Goal: Task Accomplishment & Management: Use online tool/utility

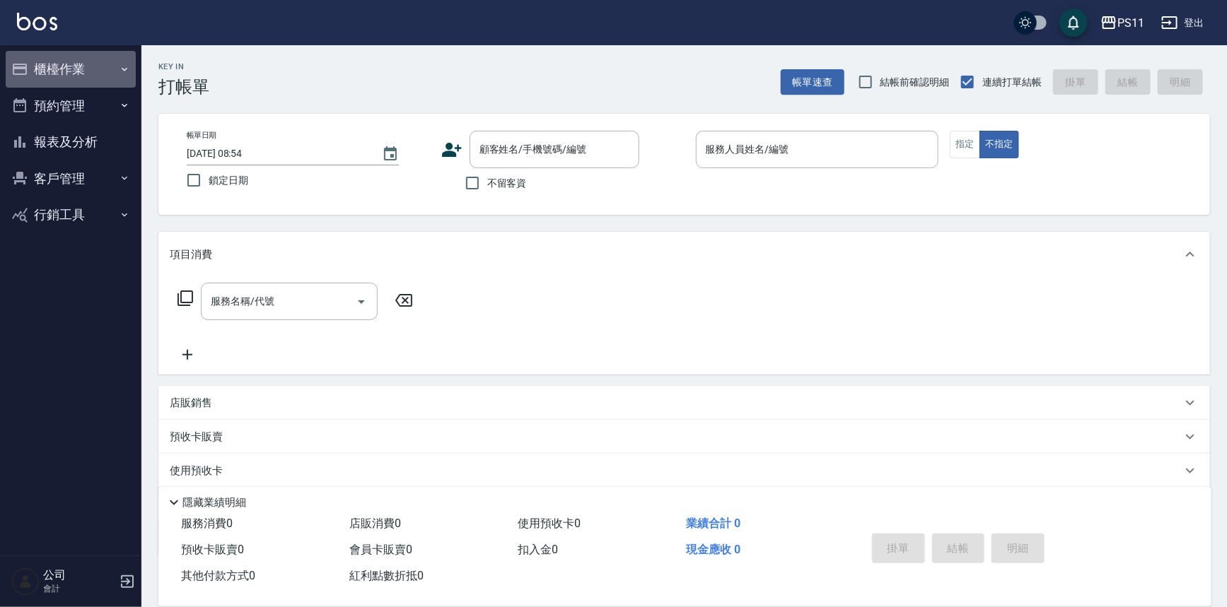
click at [71, 75] on button "櫃檯作業" at bounding box center [71, 69] width 130 height 37
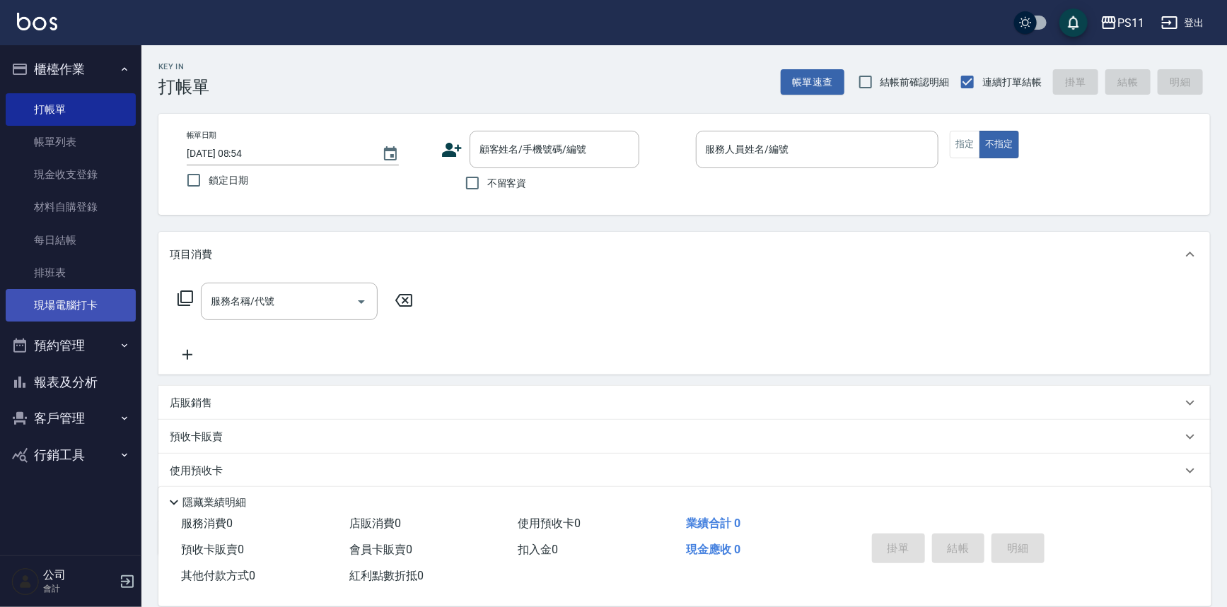
click at [113, 313] on link "現場電腦打卡" at bounding box center [71, 305] width 130 height 33
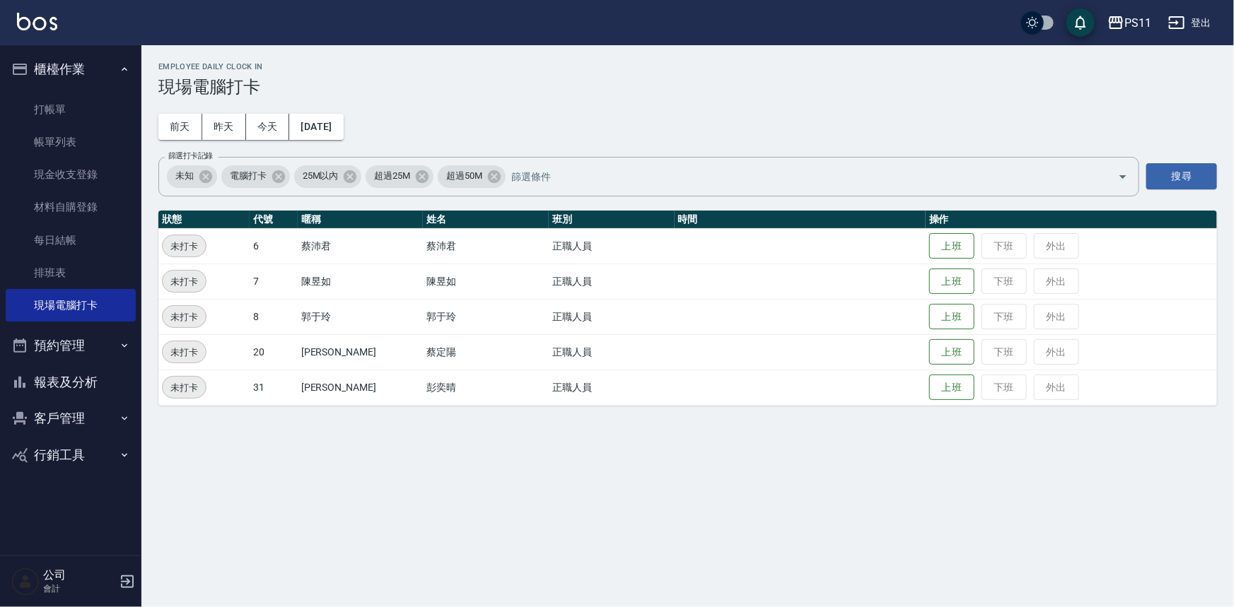
click at [926, 238] on td "上班 下班 外出" at bounding box center [1071, 245] width 291 height 35
click at [929, 242] on button "上班" at bounding box center [951, 246] width 45 height 25
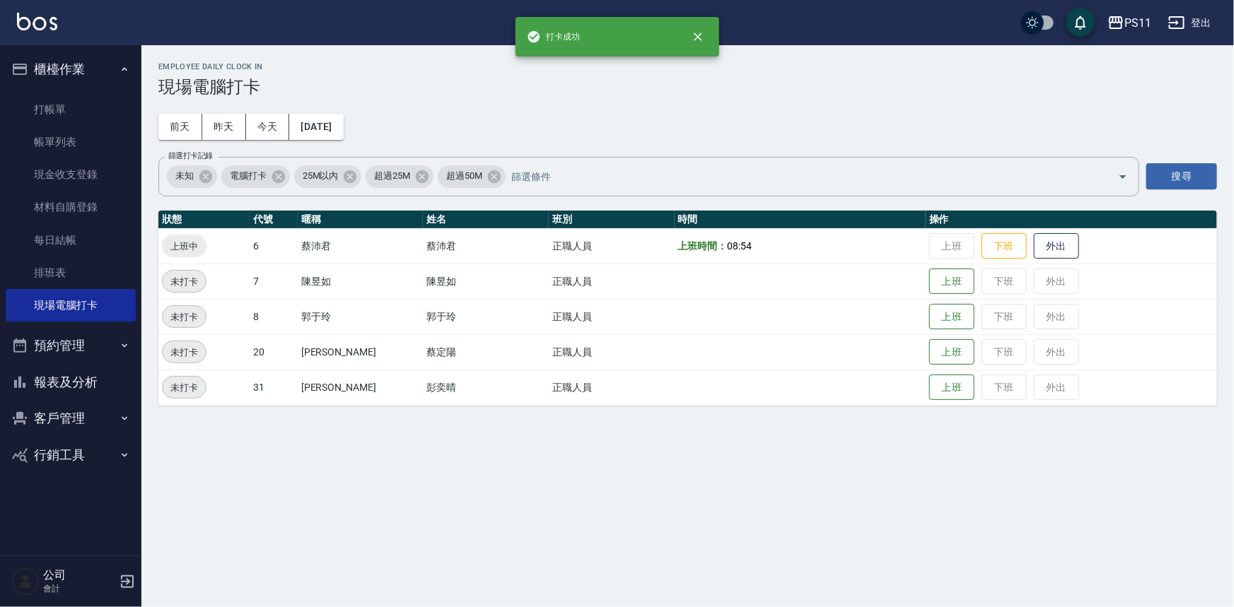
click at [82, 377] on button "報表及分析" at bounding box center [71, 382] width 130 height 37
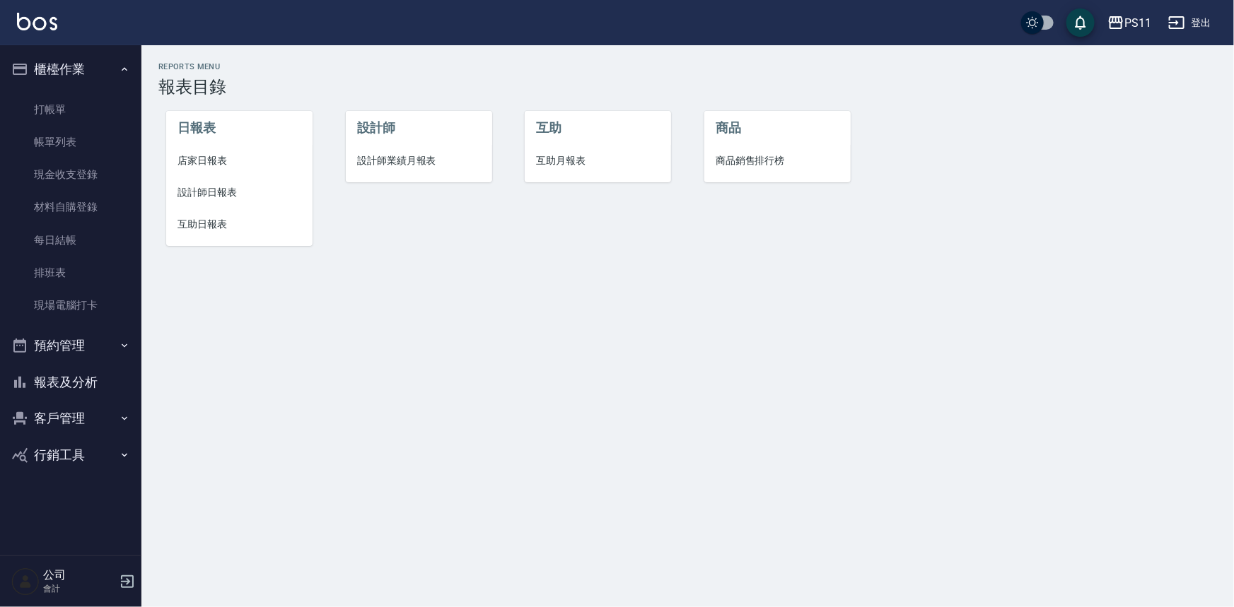
click at [228, 190] on span "設計師日報表" at bounding box center [239, 192] width 124 height 15
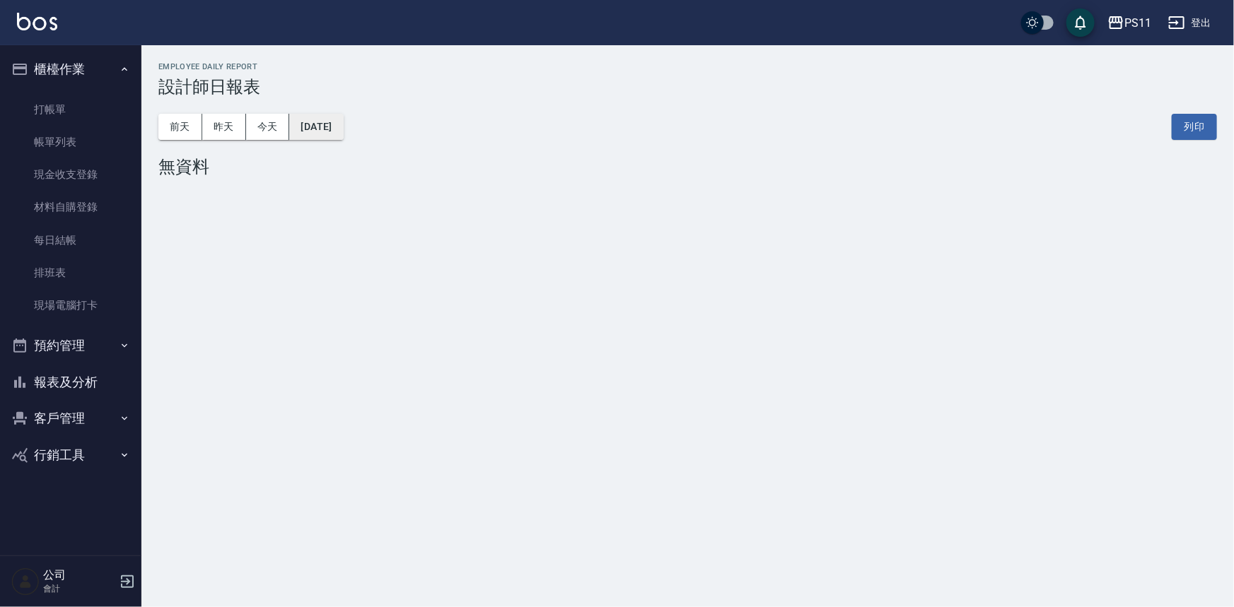
click at [318, 132] on button "[DATE]" at bounding box center [316, 127] width 54 height 26
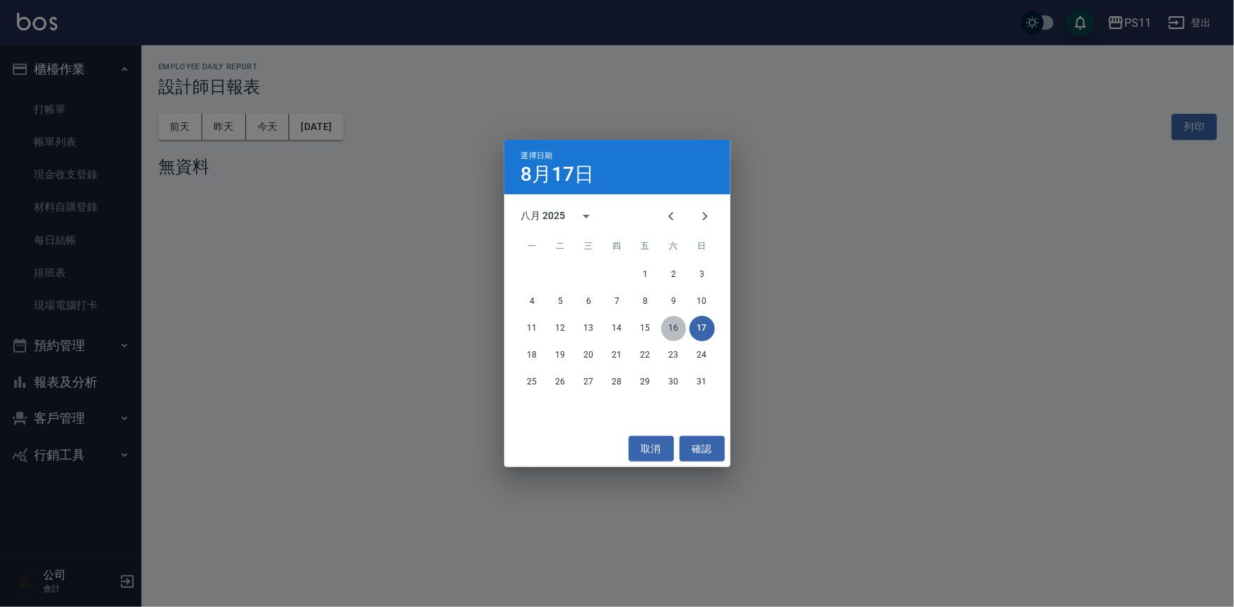
click at [682, 328] on button "16" at bounding box center [673, 328] width 25 height 25
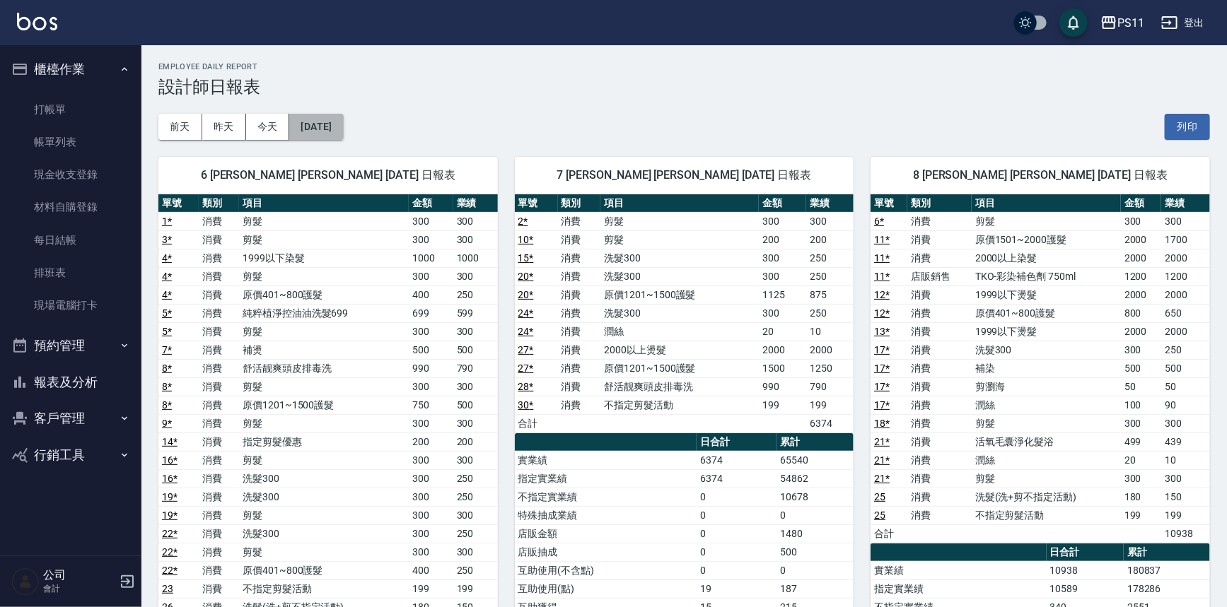
click at [342, 124] on button "[DATE]" at bounding box center [316, 127] width 54 height 26
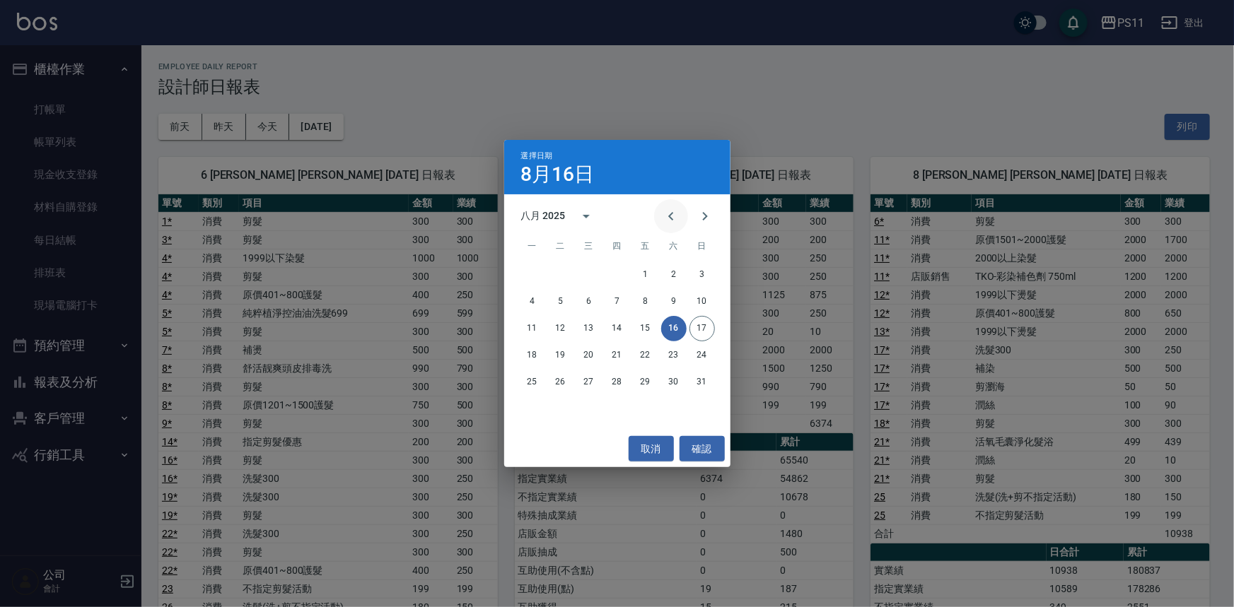
click at [677, 216] on icon "Previous month" at bounding box center [671, 216] width 17 height 17
click at [643, 334] on button "18" at bounding box center [645, 328] width 25 height 25
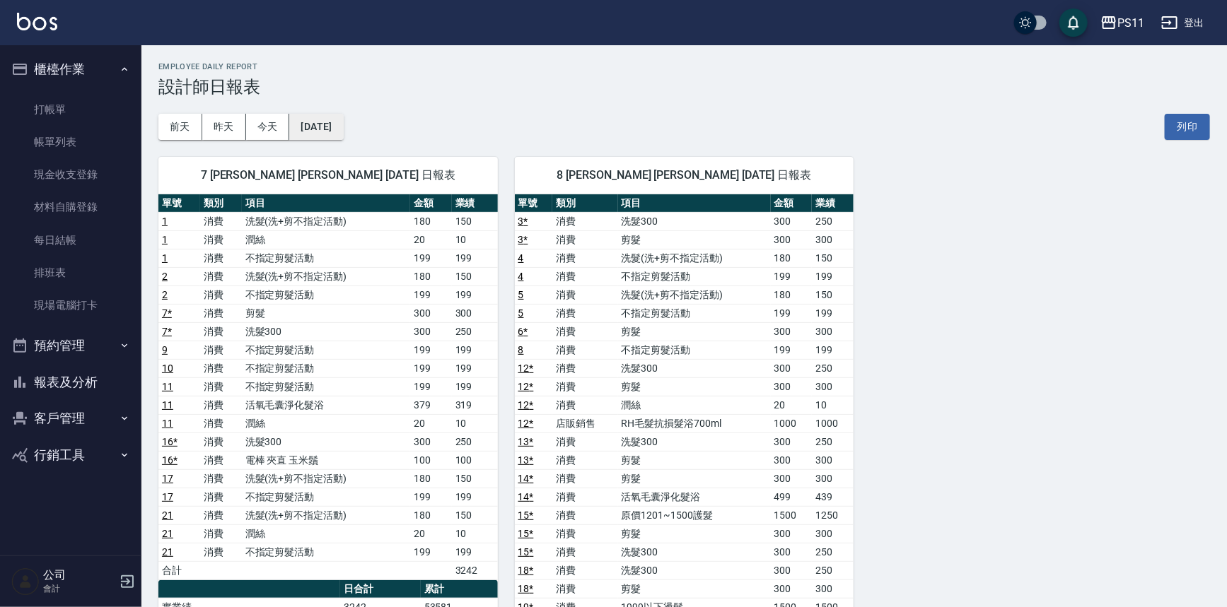
click at [343, 128] on button "[DATE]" at bounding box center [316, 127] width 54 height 26
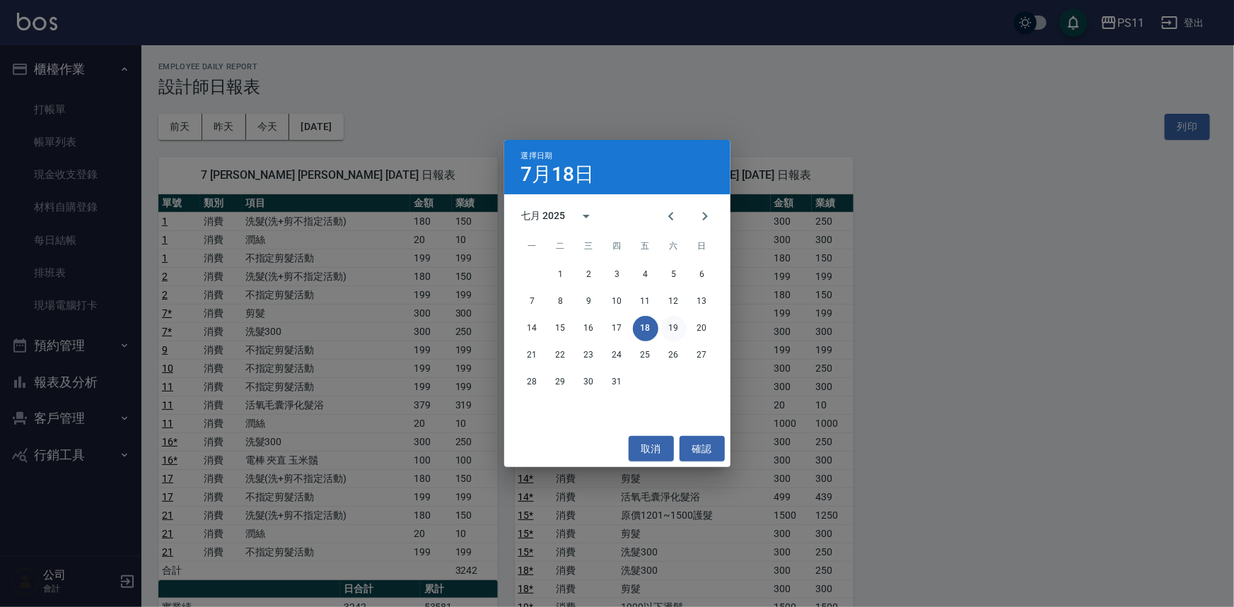
click at [676, 327] on button "19" at bounding box center [673, 328] width 25 height 25
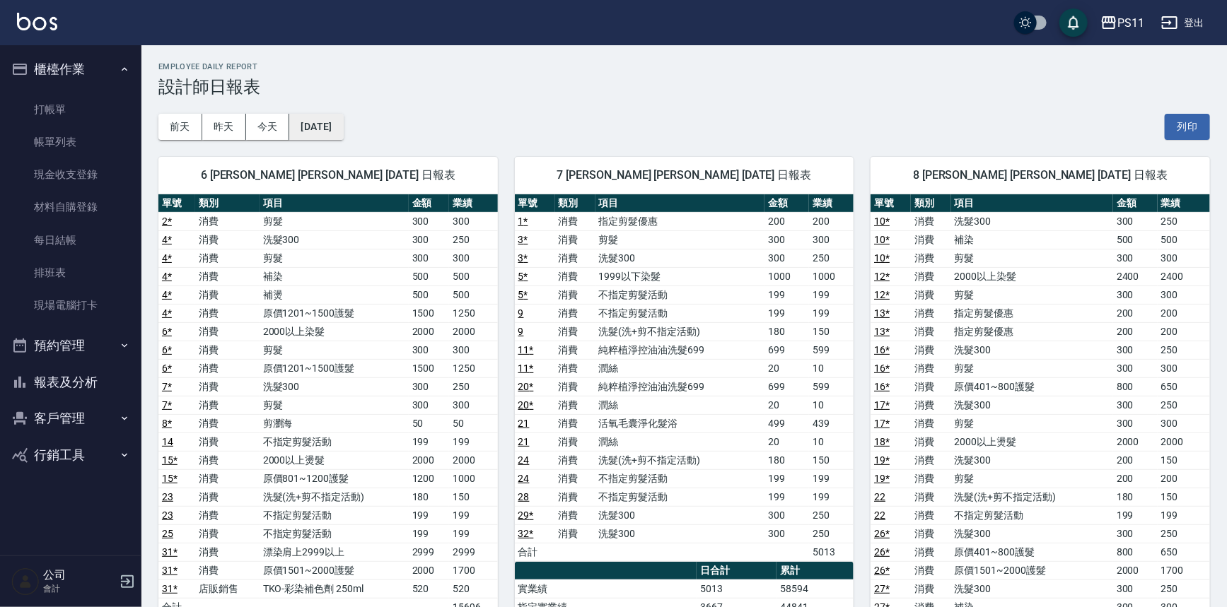
click at [343, 121] on button "[DATE]" at bounding box center [316, 127] width 54 height 26
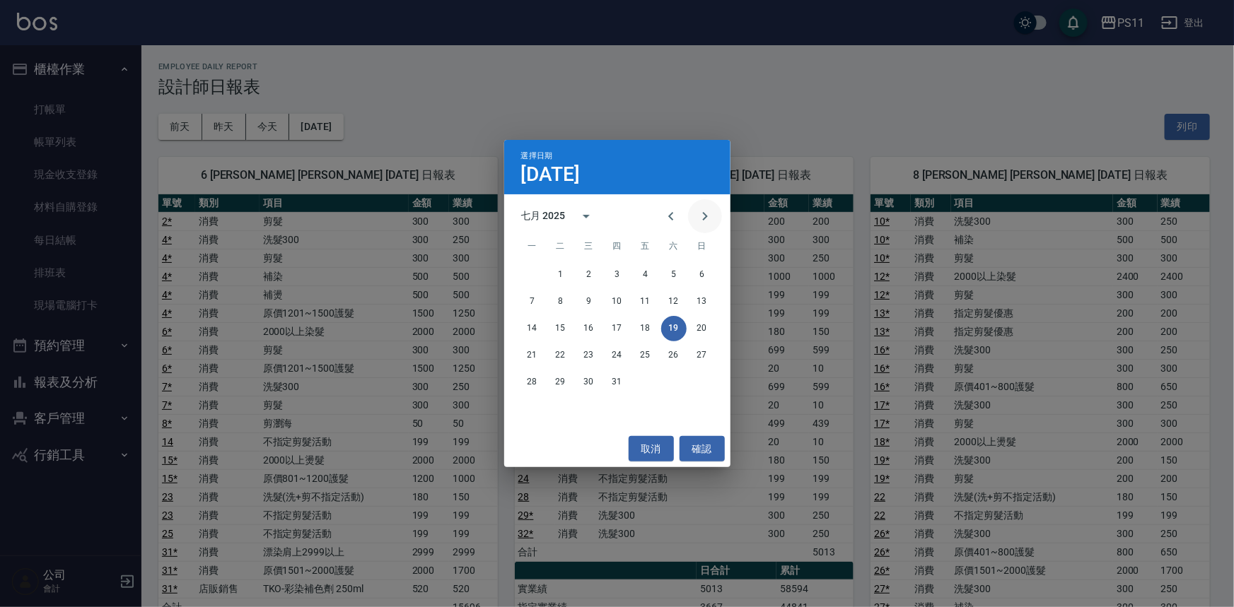
click at [704, 212] on icon "Next month" at bounding box center [705, 216] width 17 height 17
click at [664, 220] on icon "Previous month" at bounding box center [671, 216] width 17 height 17
click at [704, 331] on button "20" at bounding box center [701, 328] width 25 height 25
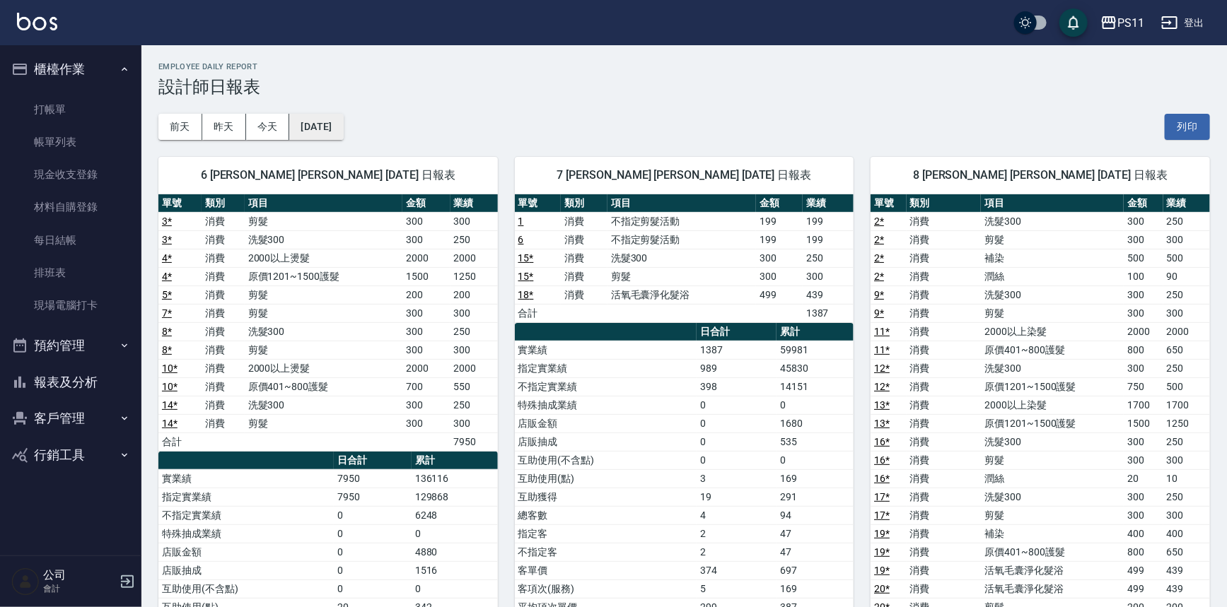
click at [343, 126] on button "[DATE]" at bounding box center [316, 127] width 54 height 26
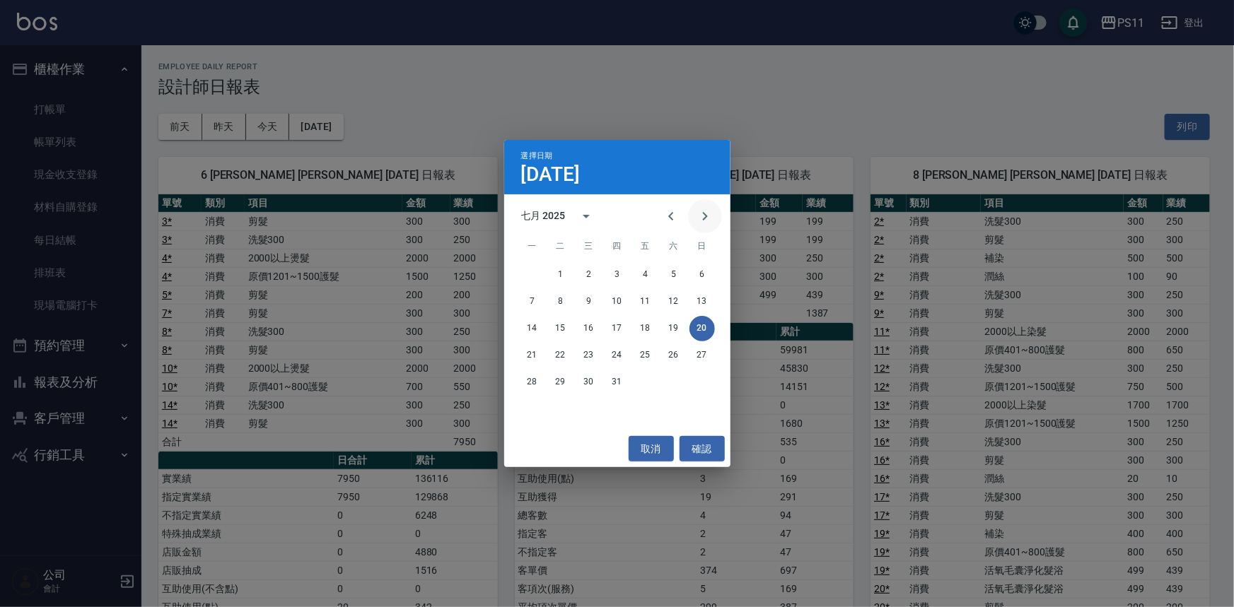
click at [697, 219] on icon "Next month" at bounding box center [705, 216] width 17 height 17
click at [672, 332] on button "16" at bounding box center [673, 328] width 25 height 25
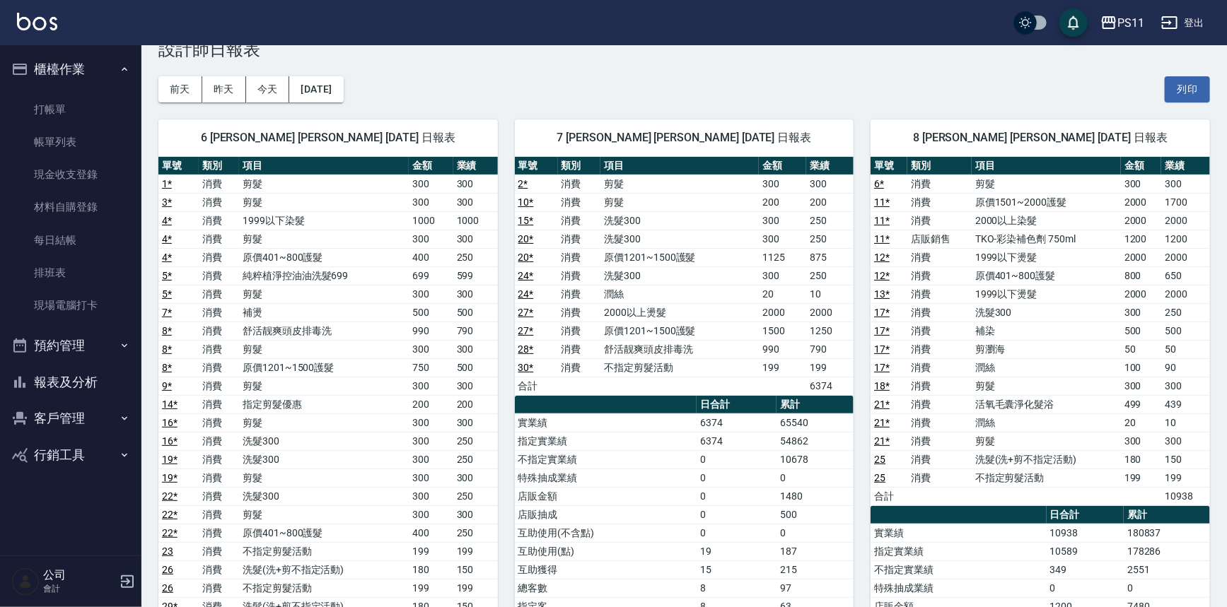
scroll to position [21, 0]
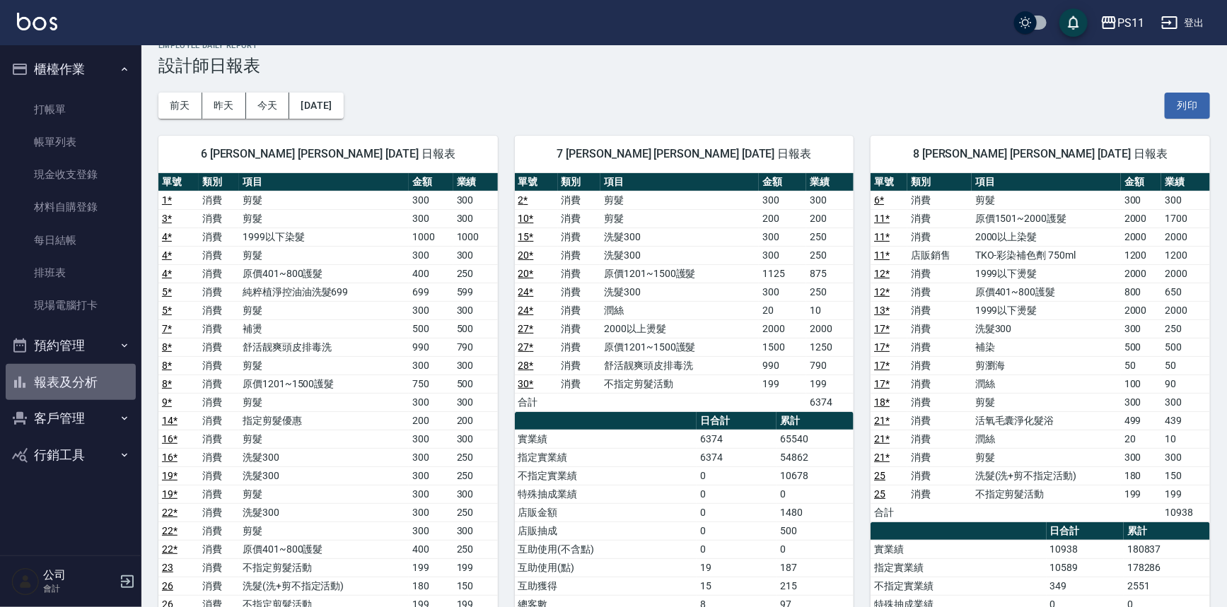
click at [93, 382] on button "報表及分析" at bounding box center [71, 382] width 130 height 37
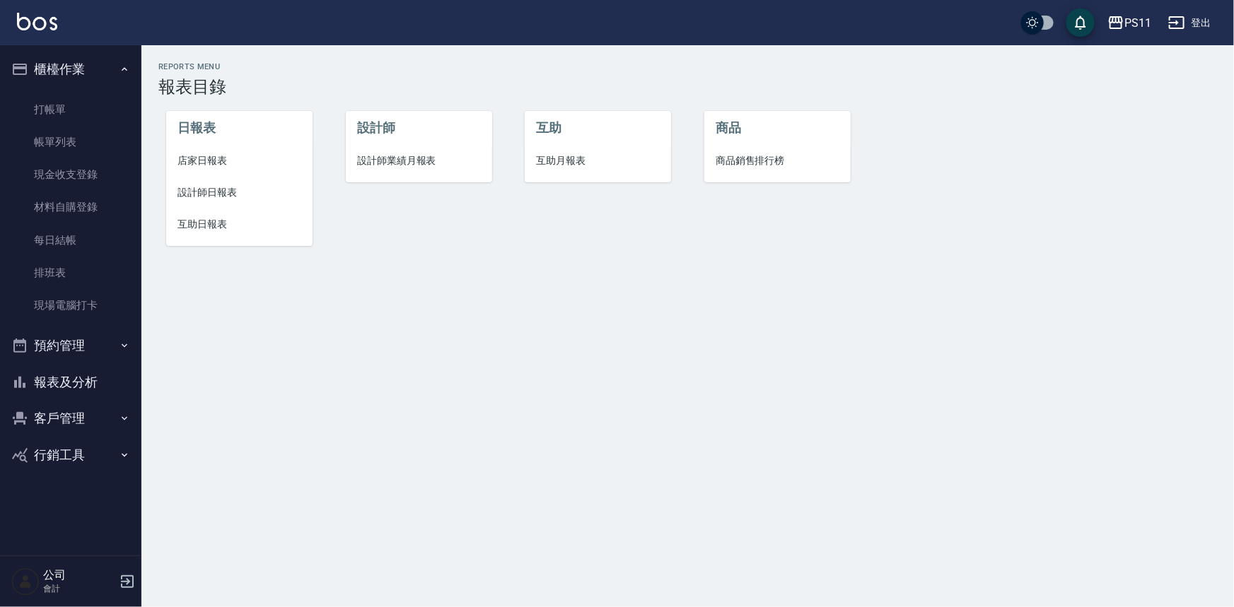
click at [221, 158] on span "店家日報表" at bounding box center [239, 160] width 124 height 15
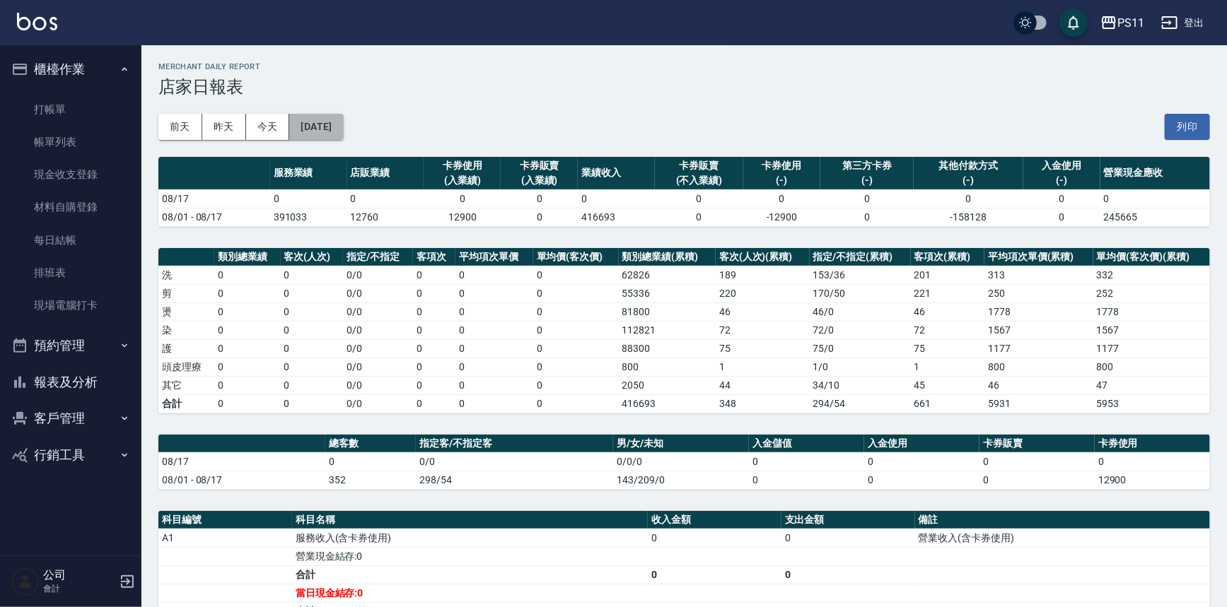
click at [343, 127] on button "[DATE]" at bounding box center [316, 127] width 54 height 26
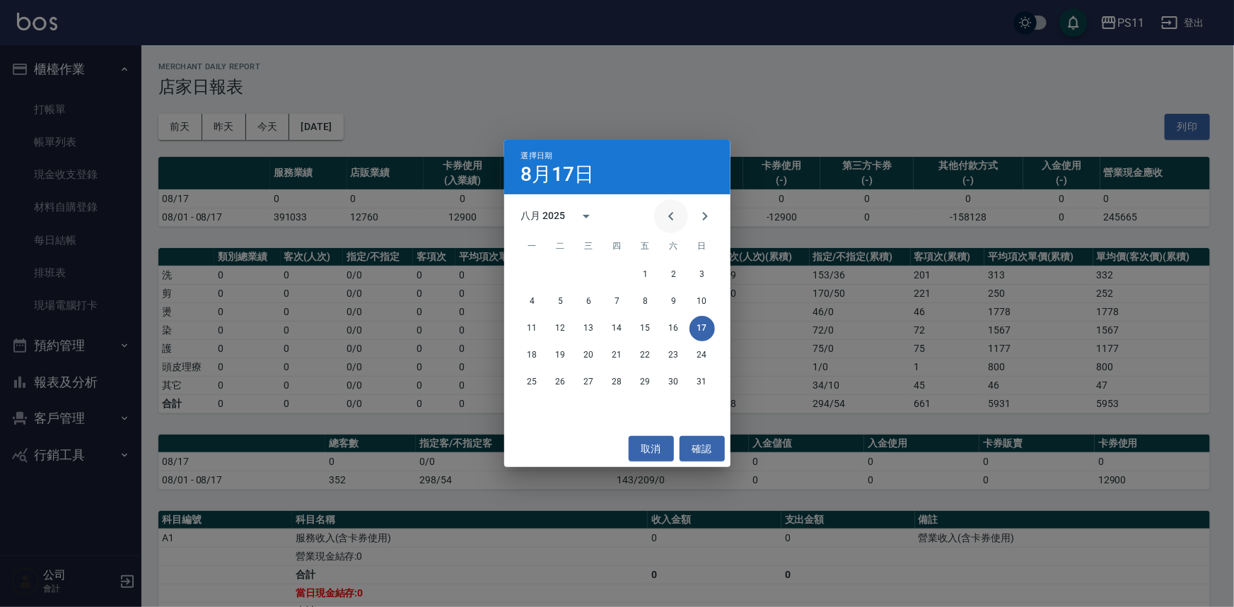
click at [665, 215] on icon "Previous month" at bounding box center [671, 216] width 17 height 17
click at [590, 330] on button "16" at bounding box center [588, 328] width 25 height 25
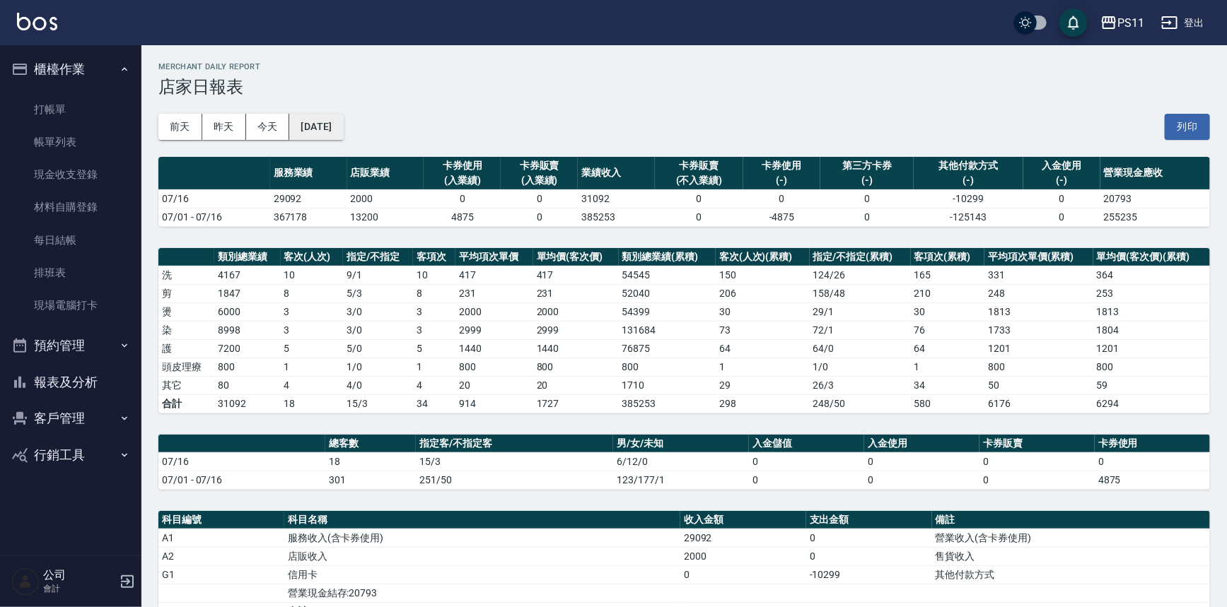
click at [332, 129] on button "[DATE]" at bounding box center [316, 127] width 54 height 26
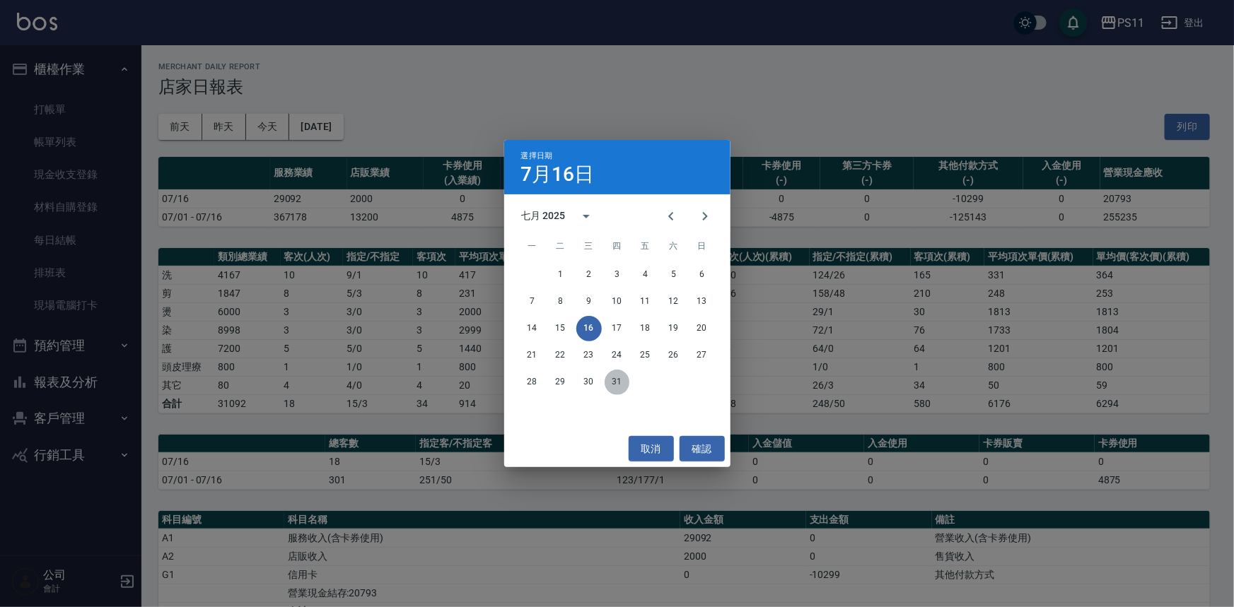
click at [618, 378] on button "31" at bounding box center [617, 382] width 25 height 25
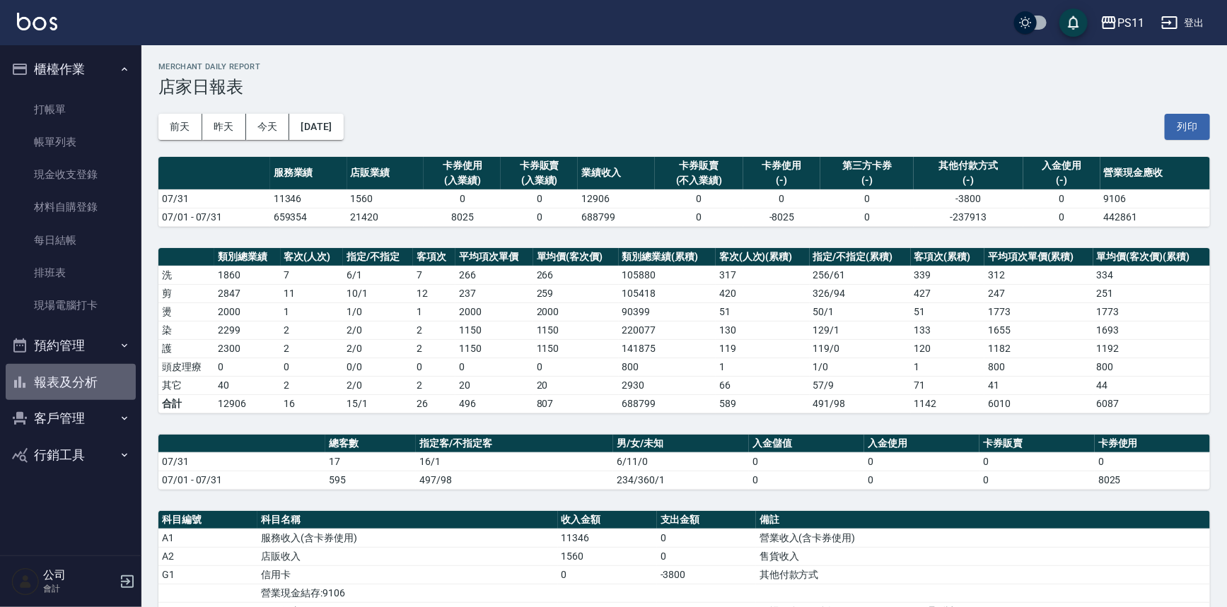
click at [83, 385] on button "報表及分析" at bounding box center [71, 382] width 130 height 37
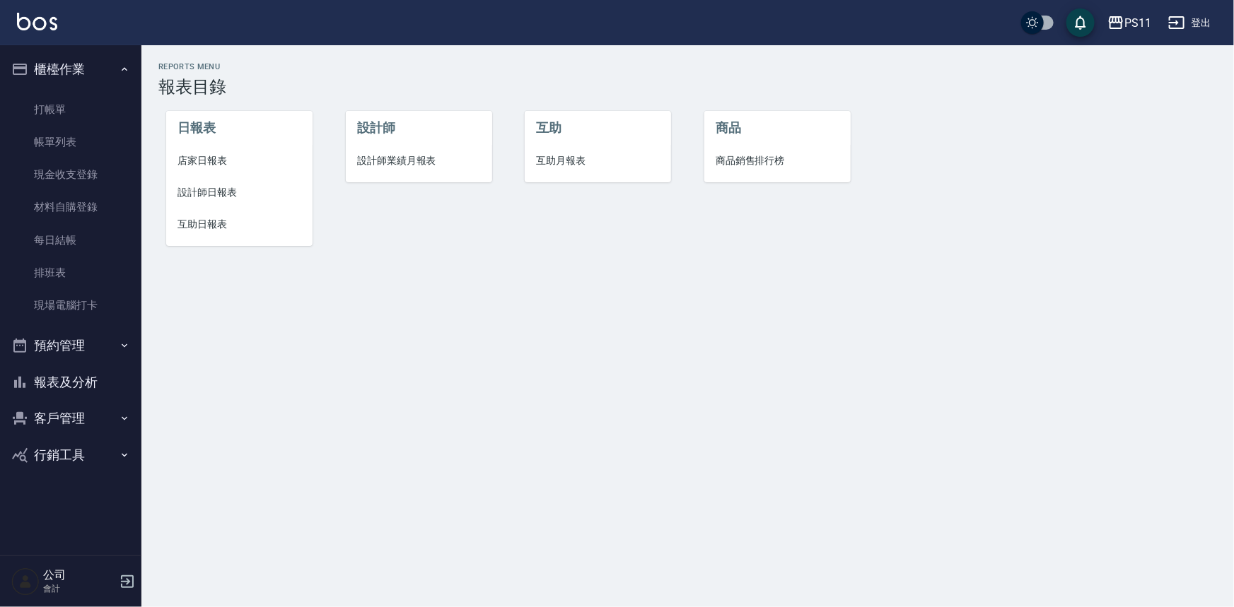
click at [198, 159] on span "店家日報表" at bounding box center [239, 160] width 124 height 15
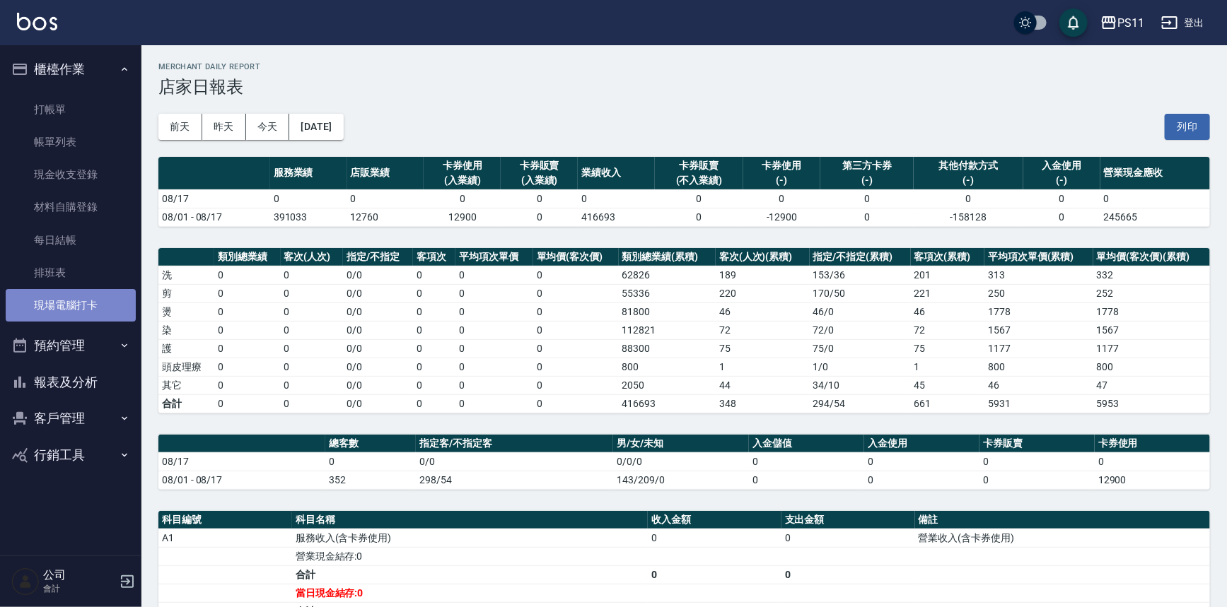
click at [88, 308] on link "現場電腦打卡" at bounding box center [71, 305] width 130 height 33
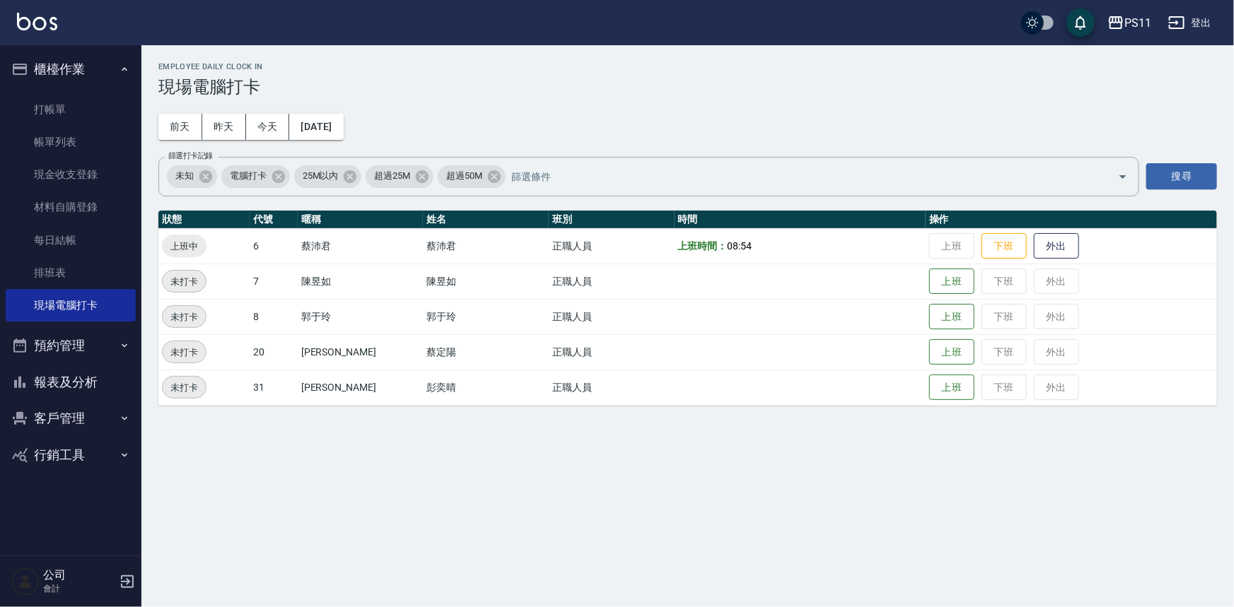
click at [59, 380] on button "報表及分析" at bounding box center [71, 382] width 130 height 37
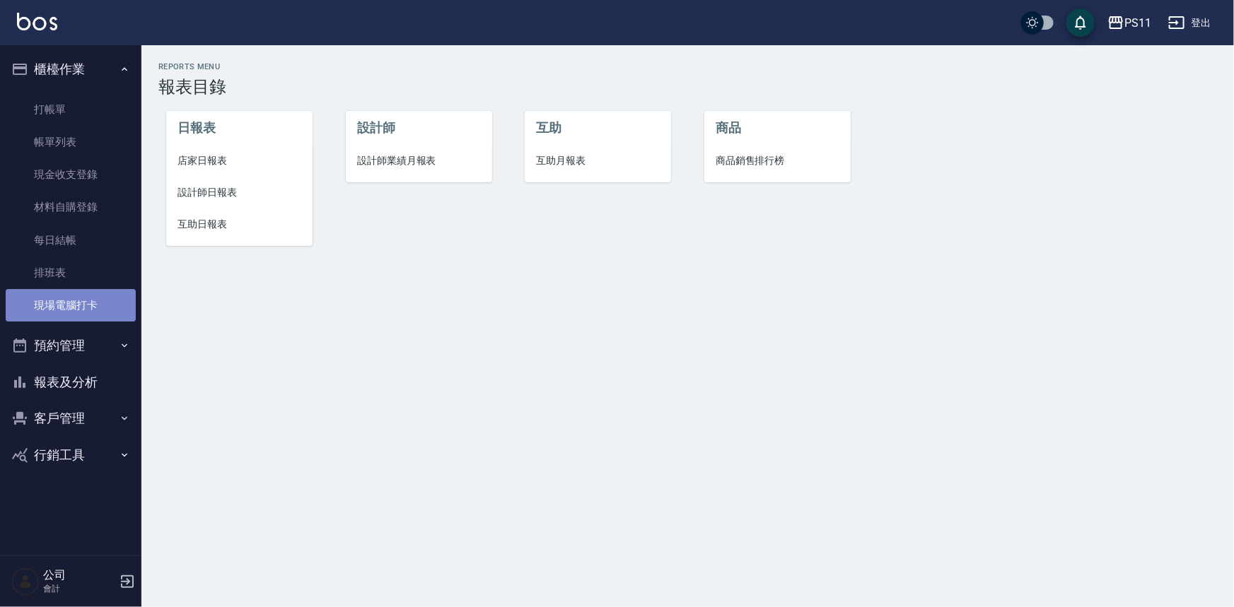
click at [89, 308] on link "現場電腦打卡" at bounding box center [71, 305] width 130 height 33
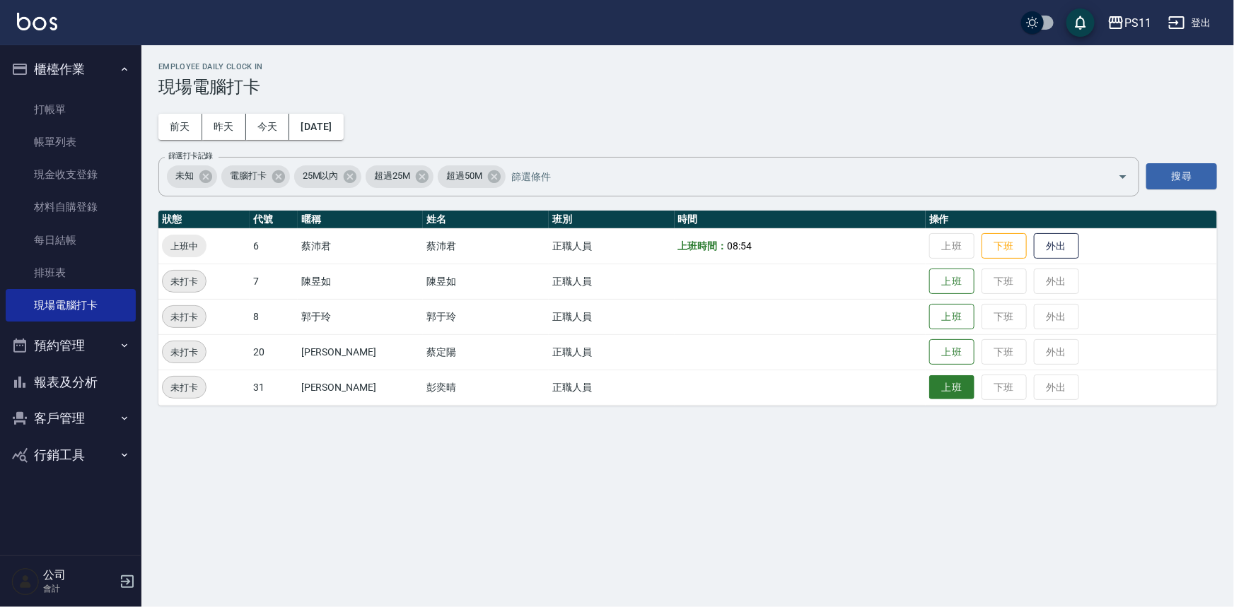
click at [939, 390] on button "上班" at bounding box center [951, 387] width 45 height 25
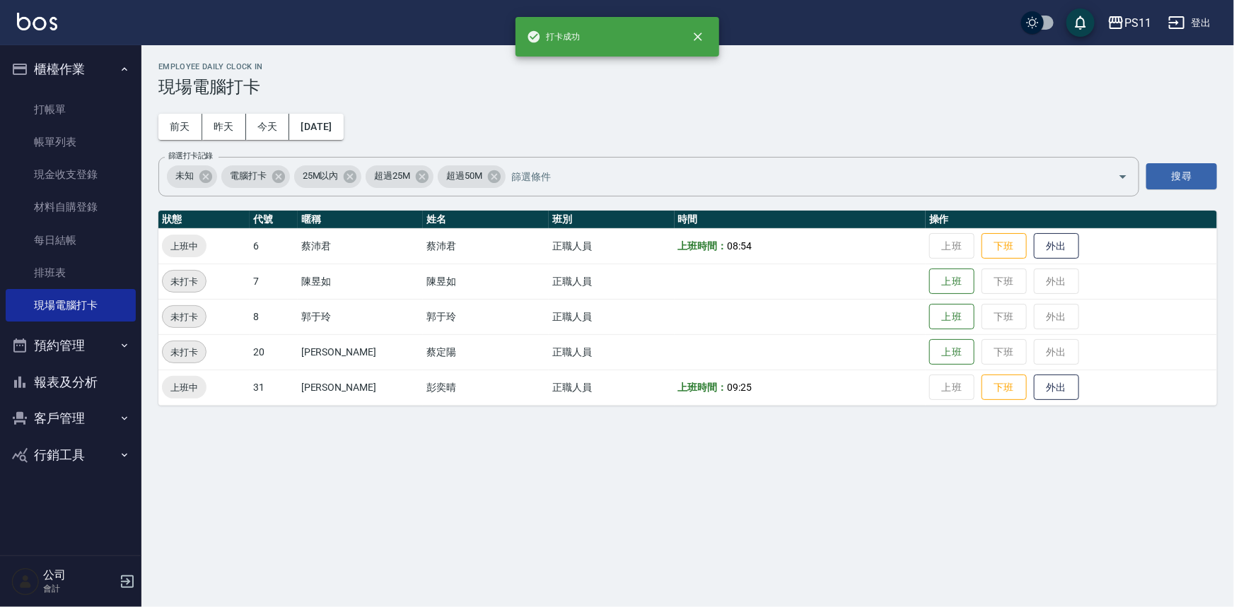
click at [94, 380] on button "報表及分析" at bounding box center [71, 382] width 130 height 37
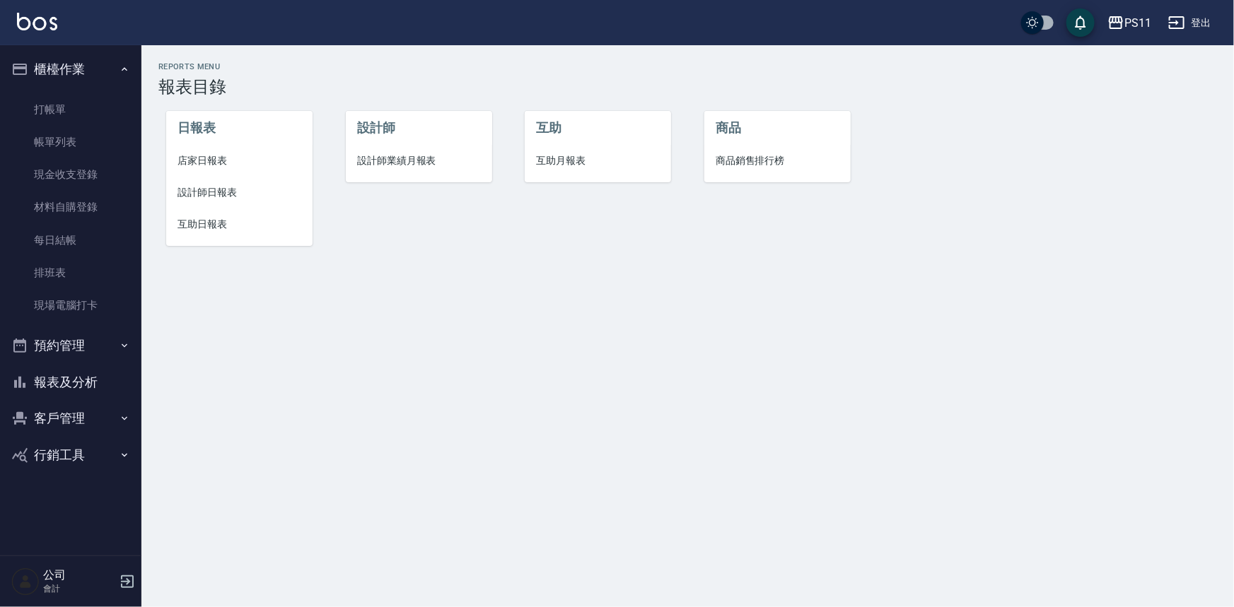
drag, startPoint x: 214, startPoint y: 228, endPoint x: 209, endPoint y: 219, distance: 9.8
click at [213, 227] on span "互助日報表" at bounding box center [239, 224] width 124 height 15
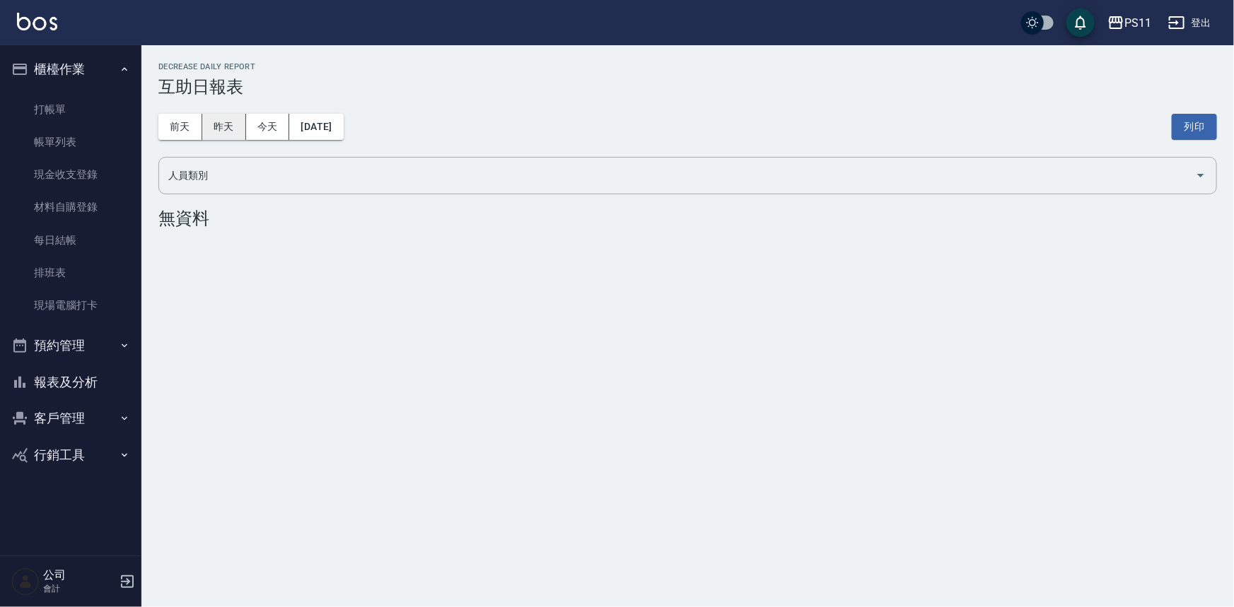
click at [226, 126] on button "昨天" at bounding box center [224, 127] width 44 height 26
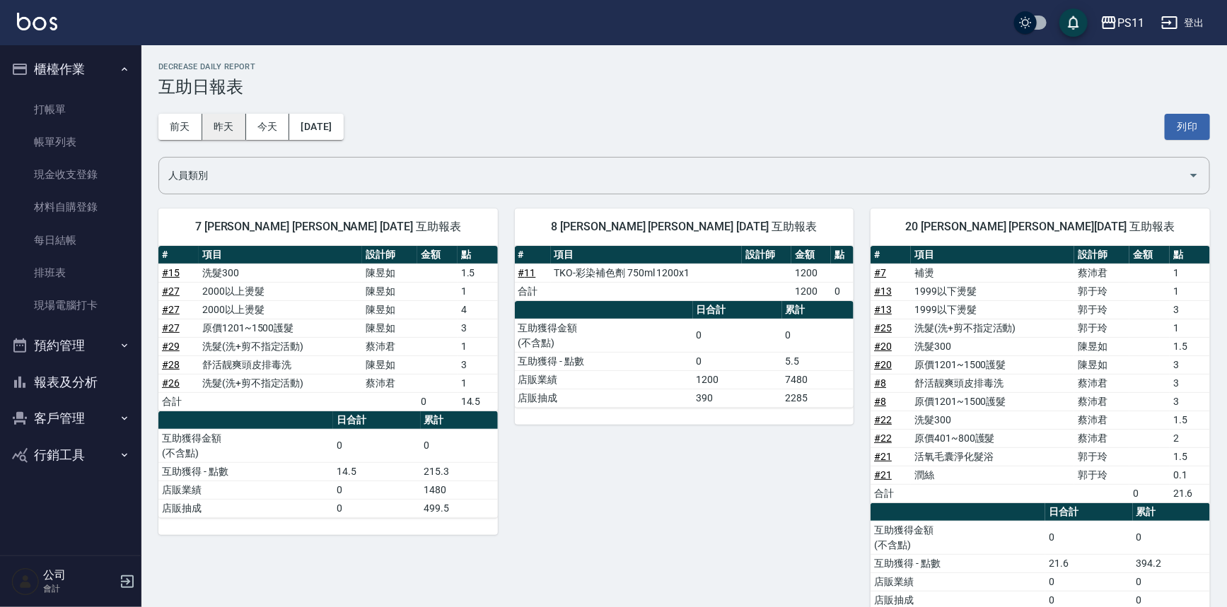
drag, startPoint x: 212, startPoint y: 122, endPoint x: 220, endPoint y: 117, distance: 9.2
click at [212, 121] on button "昨天" at bounding box center [224, 127] width 44 height 26
click at [173, 117] on button "前天" at bounding box center [180, 127] width 44 height 26
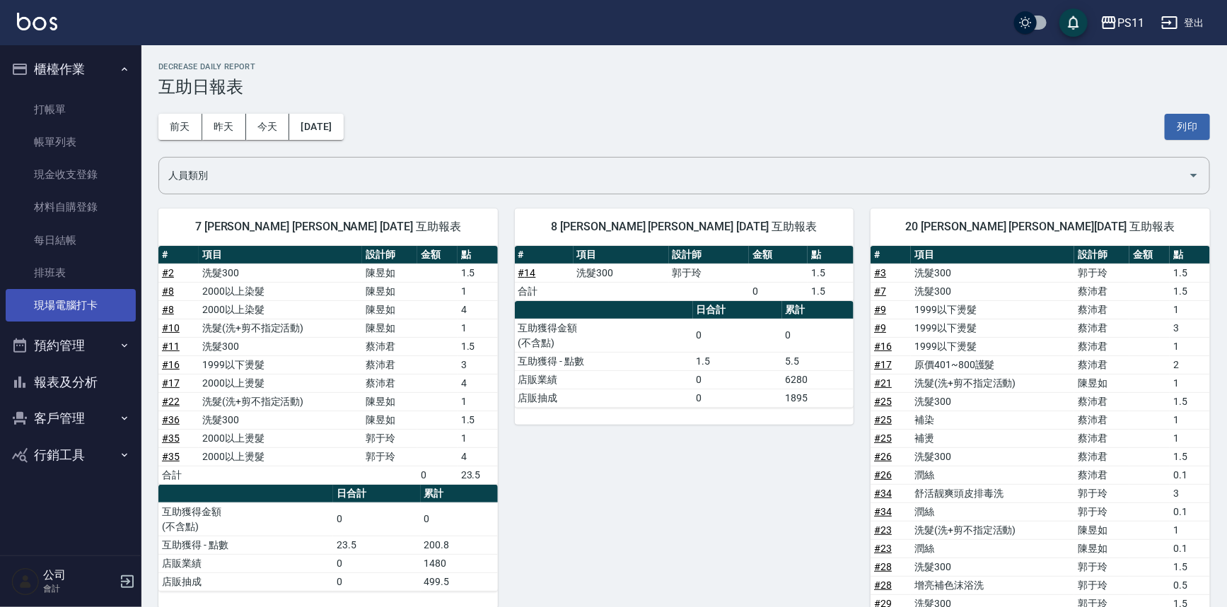
click at [122, 303] on link "現場電腦打卡" at bounding box center [71, 305] width 130 height 33
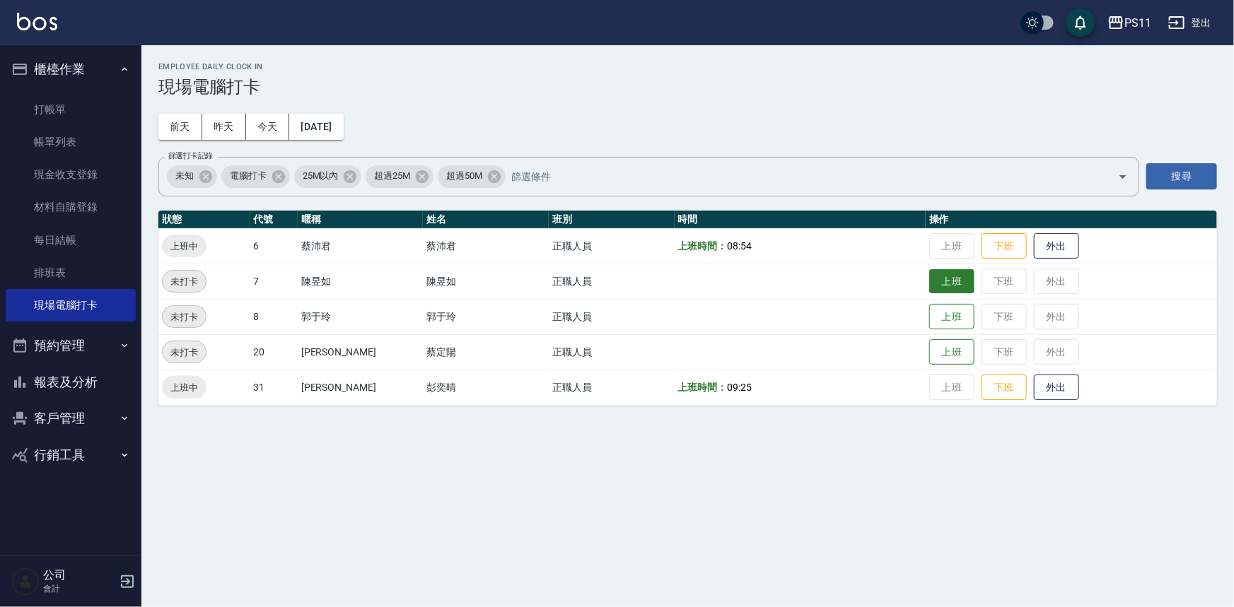
click at [933, 290] on button "上班" at bounding box center [951, 281] width 45 height 25
click at [944, 318] on button "上班" at bounding box center [951, 317] width 45 height 25
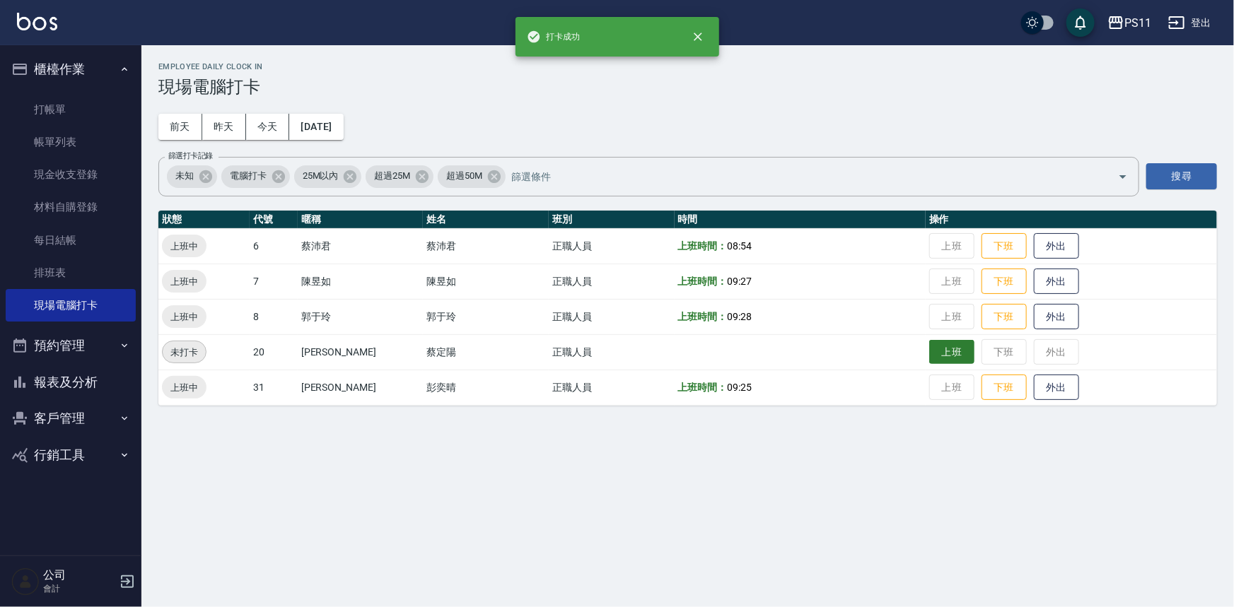
click at [950, 353] on button "上班" at bounding box center [951, 352] width 45 height 25
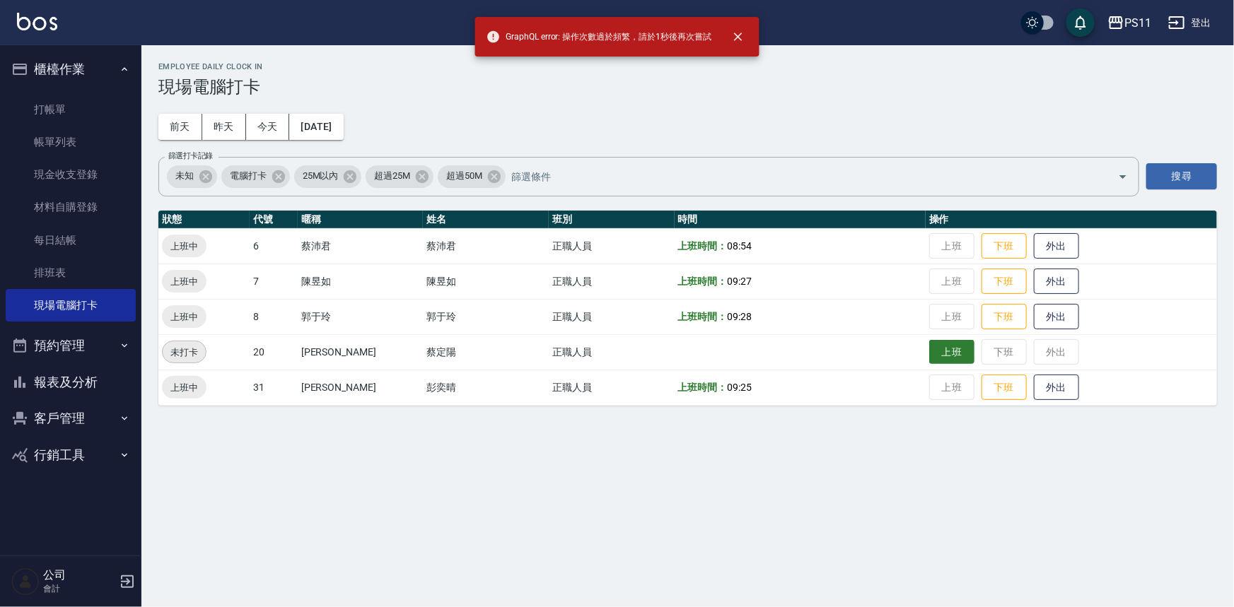
click at [948, 353] on button "上班" at bounding box center [951, 352] width 45 height 25
click at [937, 356] on button "上班" at bounding box center [951, 352] width 45 height 25
